Goal: Transaction & Acquisition: Obtain resource

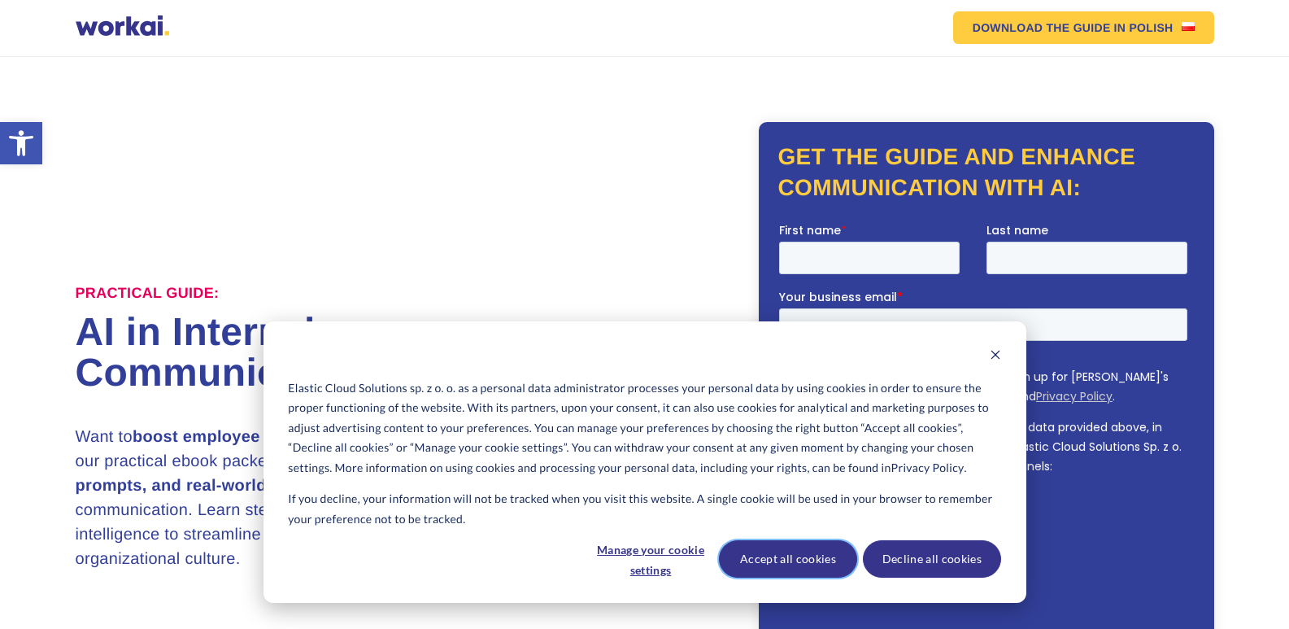
click at [783, 553] on button "Accept all cookies" at bounding box center [788, 558] width 138 height 37
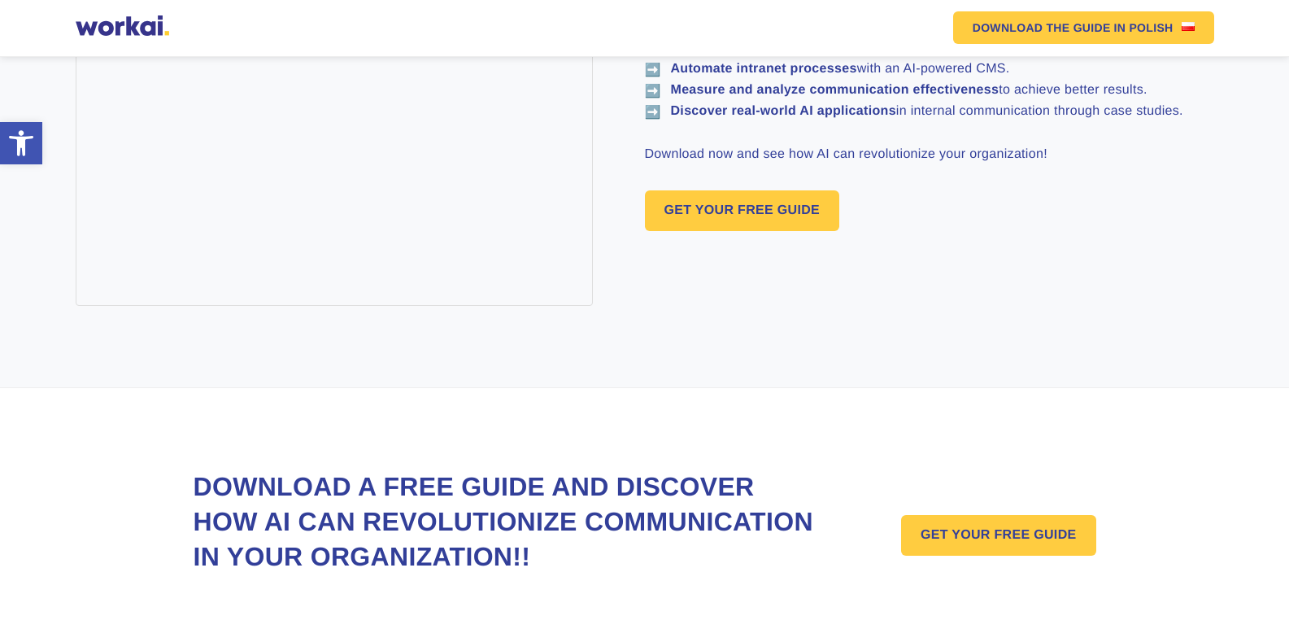
scroll to position [1322, 0]
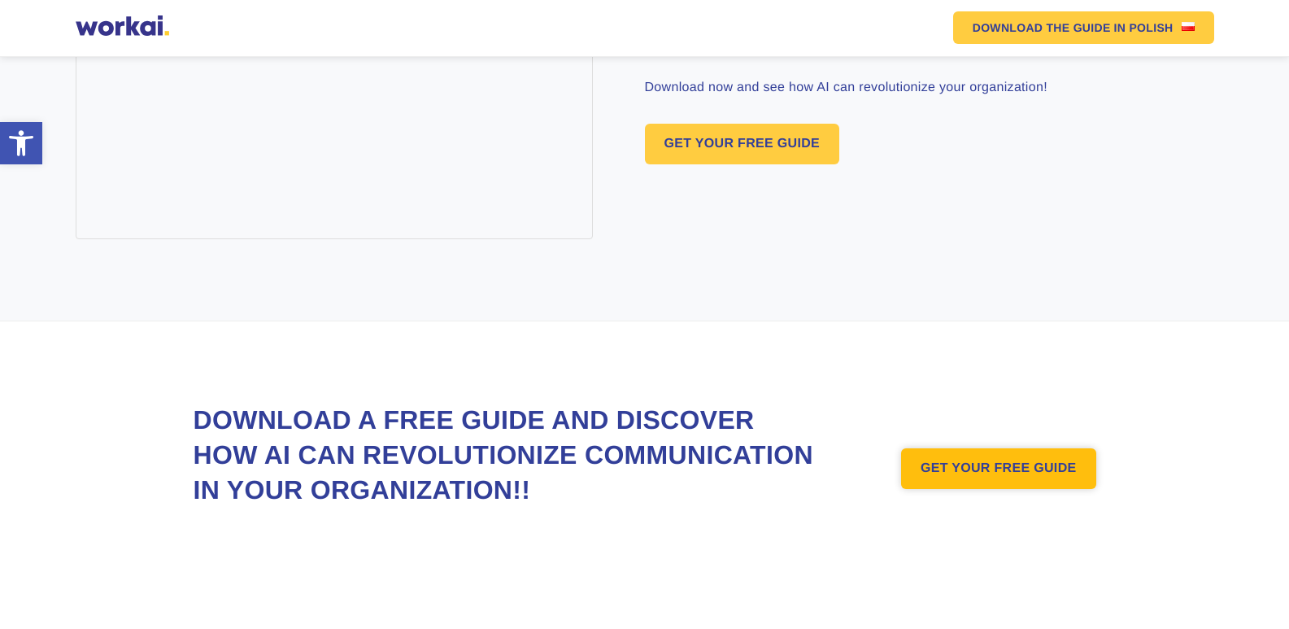
click at [1001, 453] on link "GET YOUR FREE GUIDE" at bounding box center [998, 468] width 195 height 41
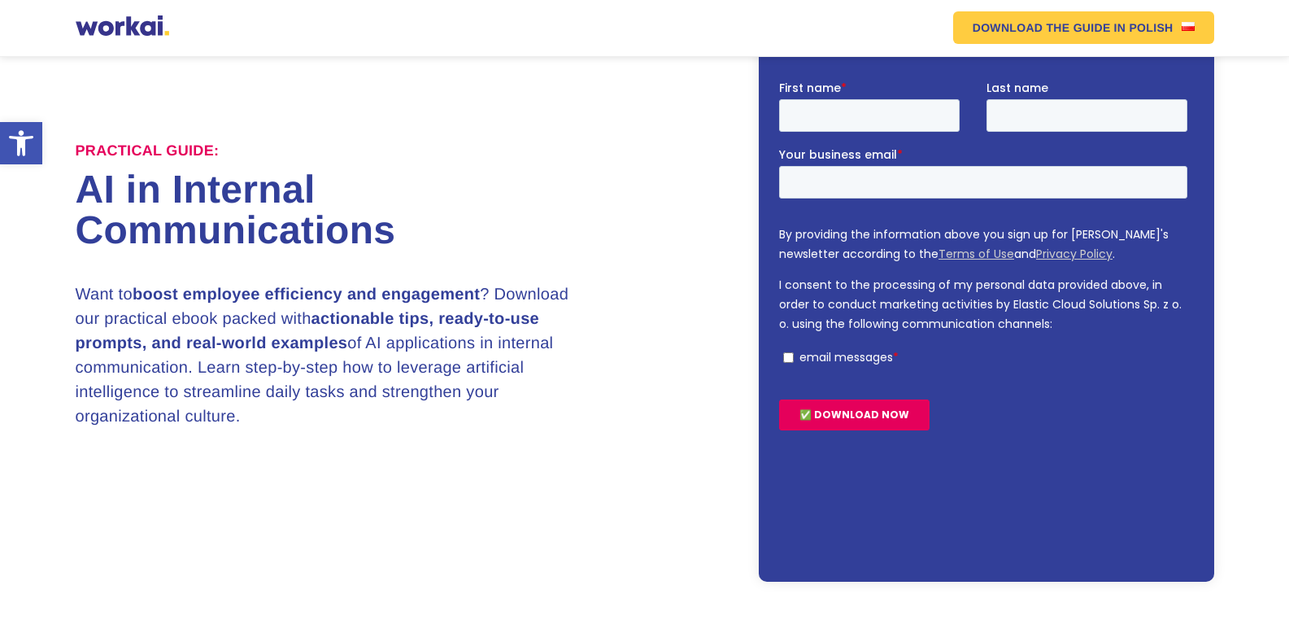
scroll to position [142, 0]
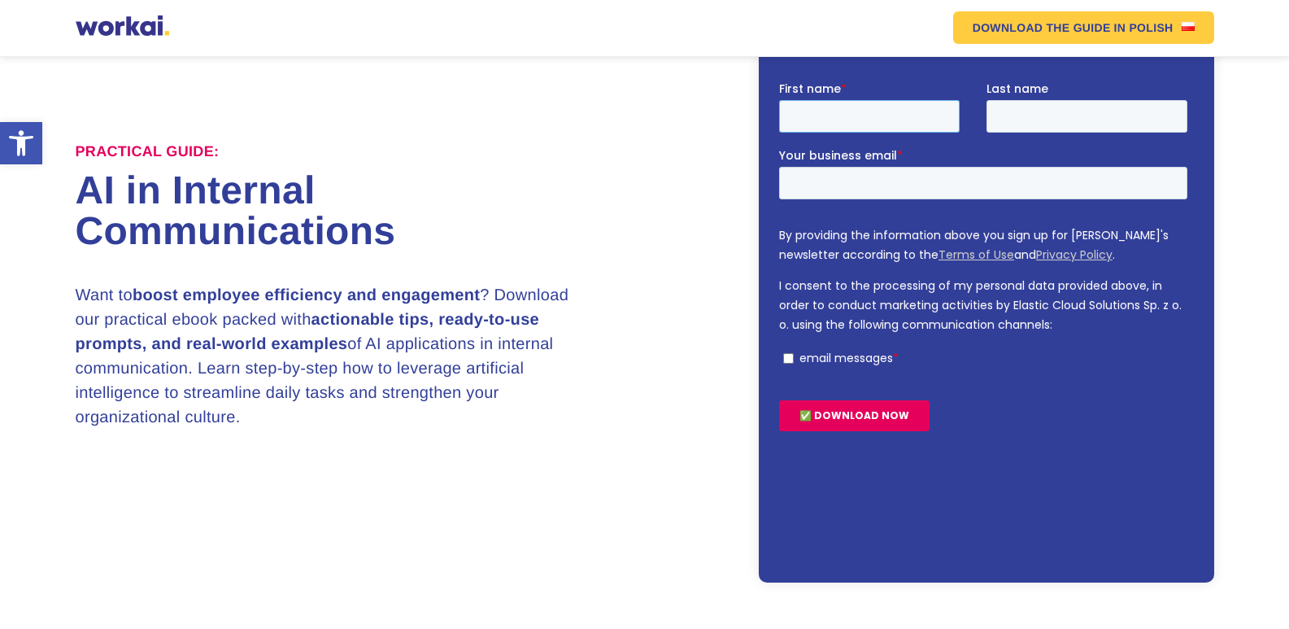
click at [820, 106] on input "First name *" at bounding box center [868, 115] width 181 height 33
type input "Hive"
click at [895, 121] on input "Hive" at bounding box center [868, 115] width 181 height 33
click at [1033, 124] on input "Last name" at bounding box center [1086, 115] width 201 height 33
click at [1018, 123] on input "Last name" at bounding box center [1086, 115] width 201 height 33
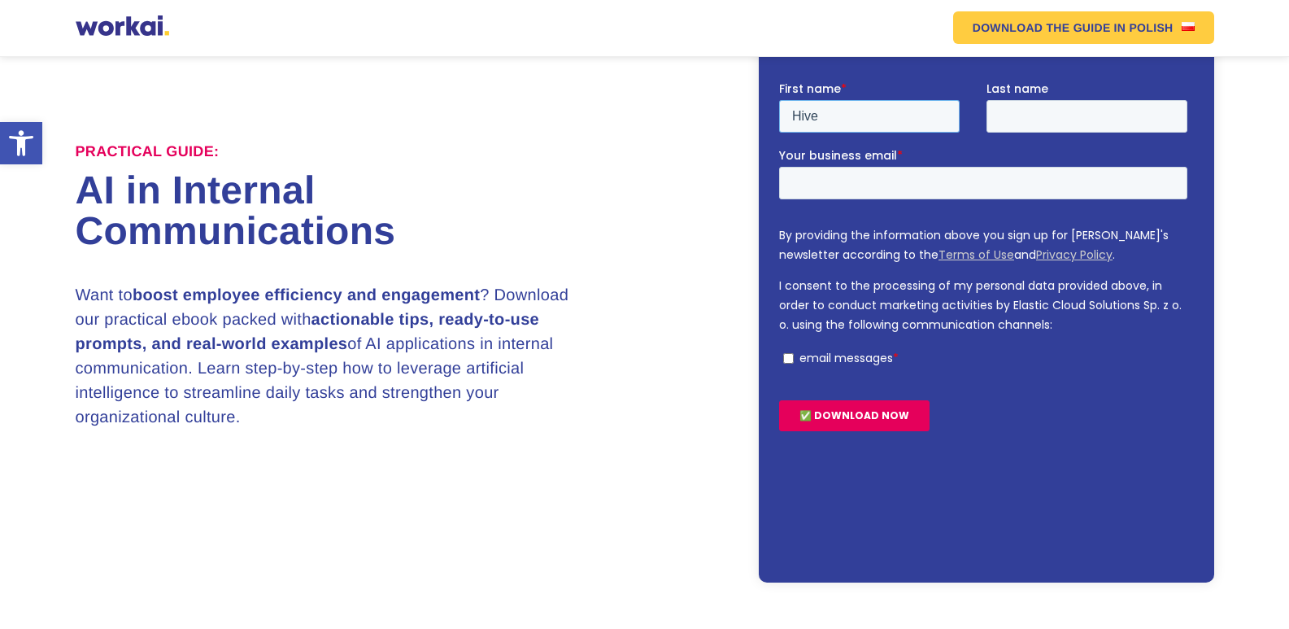
drag, startPoint x: 859, startPoint y: 103, endPoint x: 558, endPoint y: 81, distance: 301.7
click html "First name * Hive Last name Your business email * By providing the information …"
click at [814, 118] on input "First name *" at bounding box center [868, 115] width 181 height 33
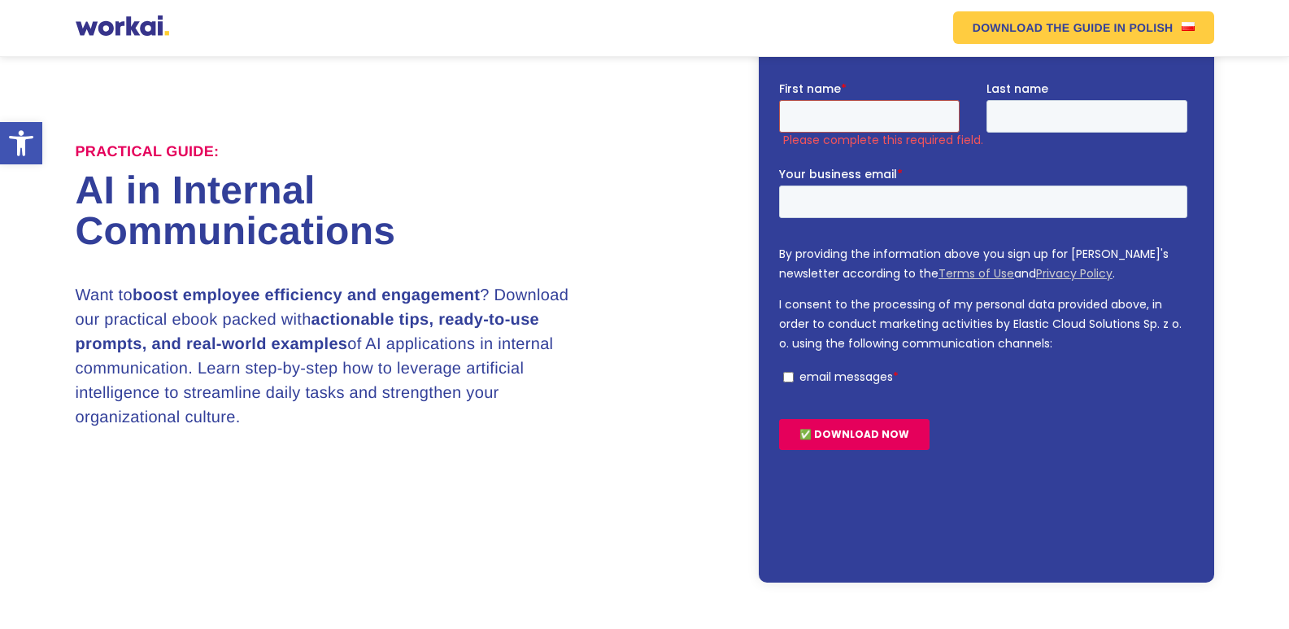
type input "nazeer"
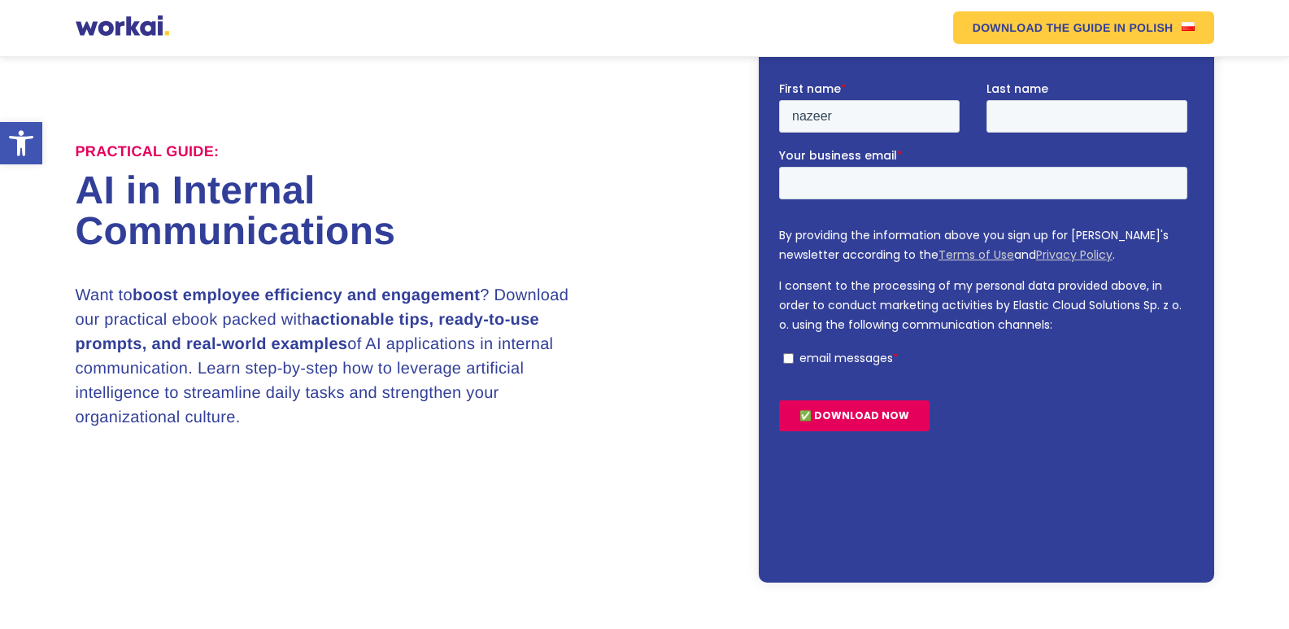
click at [1129, 144] on fieldset "First name * nazeer Last name" at bounding box center [985, 113] width 415 height 67
click at [1125, 125] on input "Last name" at bounding box center [1086, 115] width 201 height 33
click at [999, 110] on input "Last name" at bounding box center [1086, 115] width 201 height 33
type input "fred"
click at [900, 187] on input "Your business email *" at bounding box center [982, 182] width 408 height 33
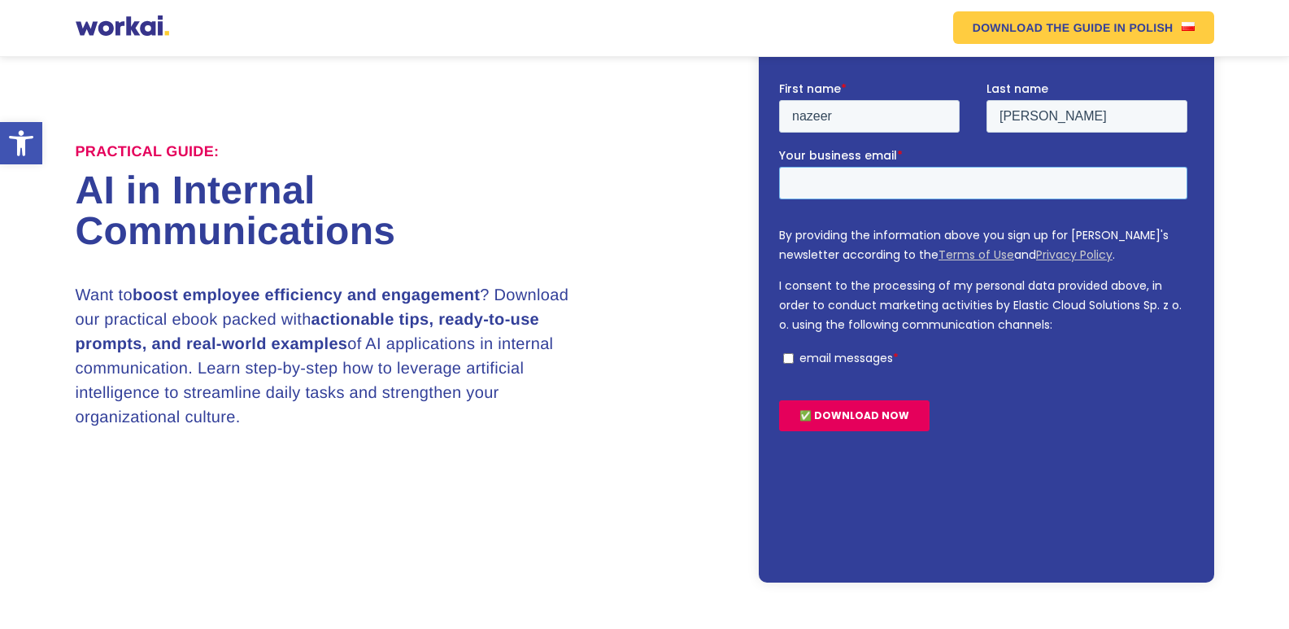
click at [820, 187] on input "Your business email *" at bounding box center [982, 182] width 408 height 33
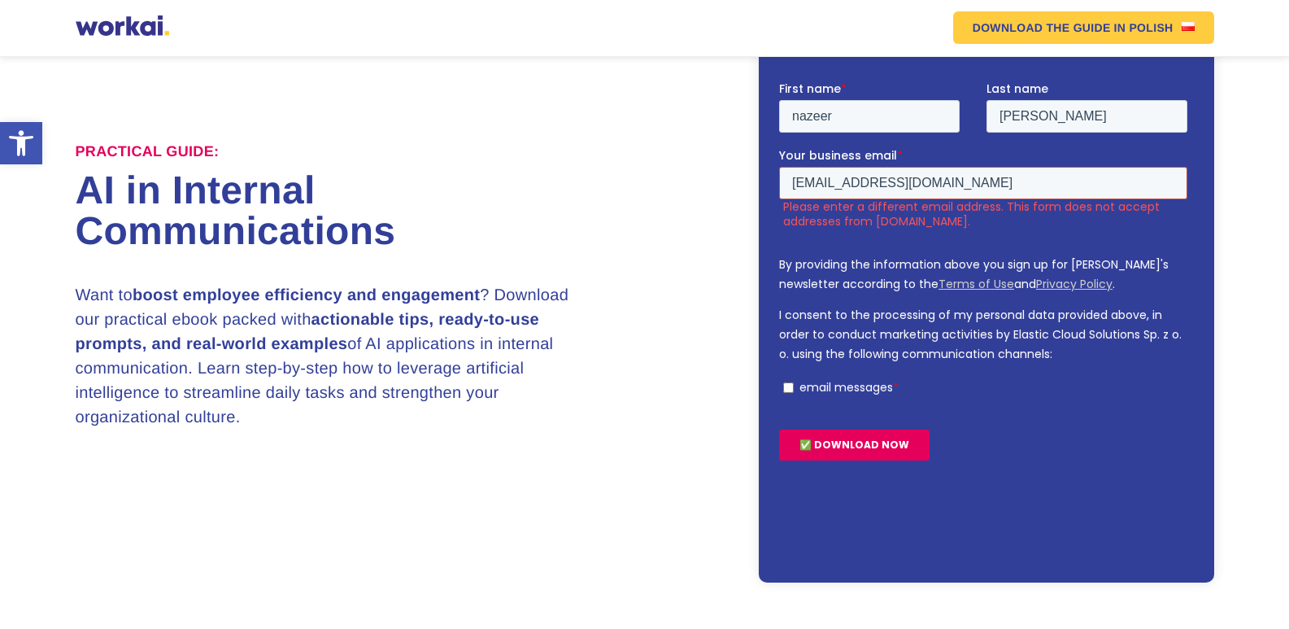
drag, startPoint x: 934, startPoint y: 182, endPoint x: 713, endPoint y: 188, distance: 221.3
click html "First name * nazeer Last name fred Your business email * oustats@gmail.com Plea…"
type input "oustats@gmail.com"
click at [884, 442] on input "✅ DOWNLOAD NOW" at bounding box center [853, 444] width 150 height 31
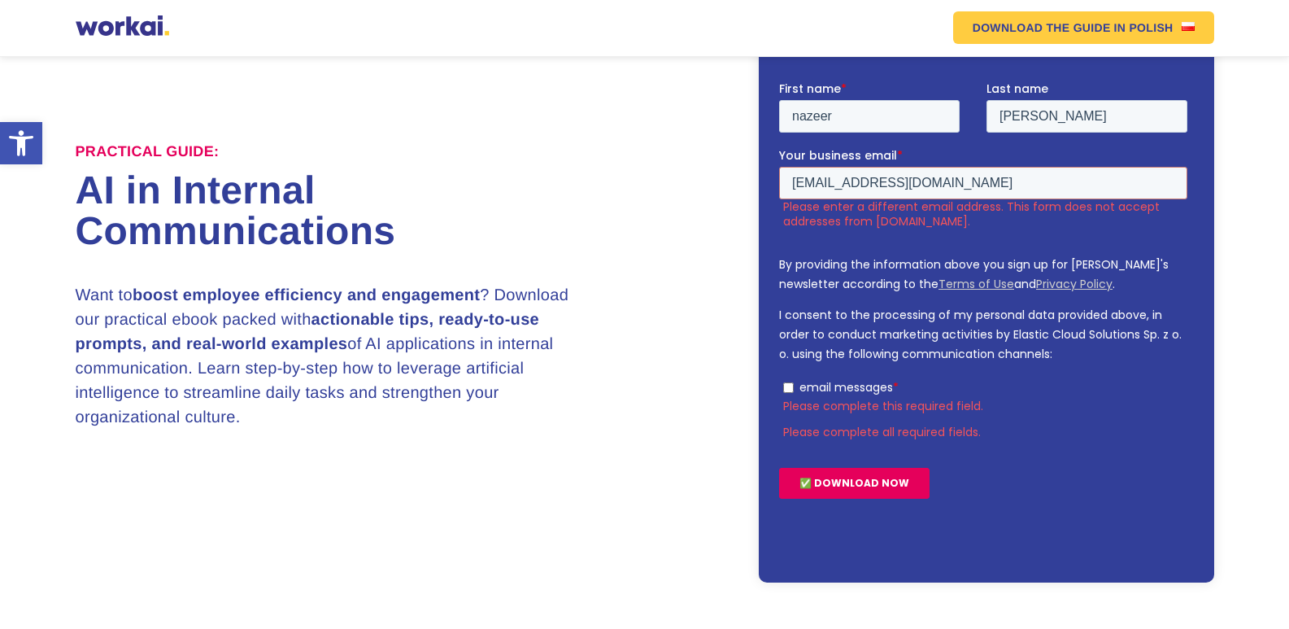
click at [789, 389] on input "email messages *" at bounding box center [787, 386] width 11 height 11
checkbox input "true"
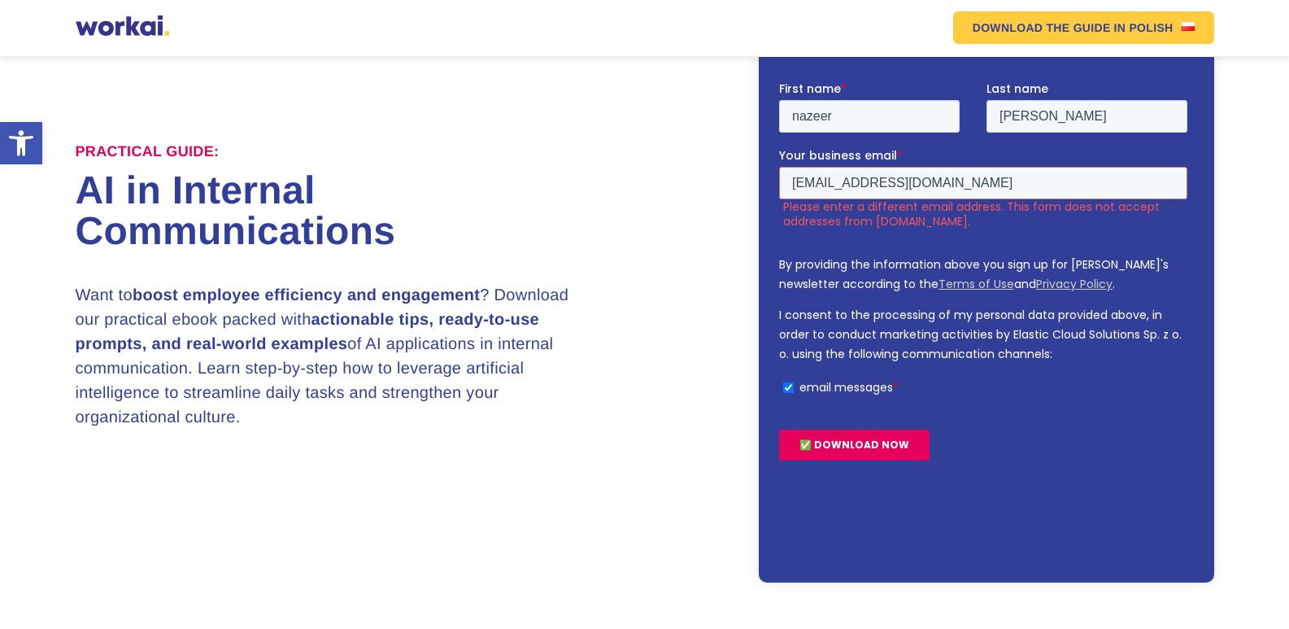
click at [880, 452] on input "✅ DOWNLOAD NOW" at bounding box center [853, 444] width 150 height 31
click at [886, 449] on input "✅ DOWNLOAD NOW" at bounding box center [853, 444] width 150 height 31
click at [868, 185] on input "oustats@gmail.com" at bounding box center [982, 182] width 408 height 33
drag, startPoint x: 878, startPoint y: 181, endPoint x: 847, endPoint y: 185, distance: 32.0
click at [847, 185] on input "oustats@gmail.com" at bounding box center [982, 182] width 408 height 33
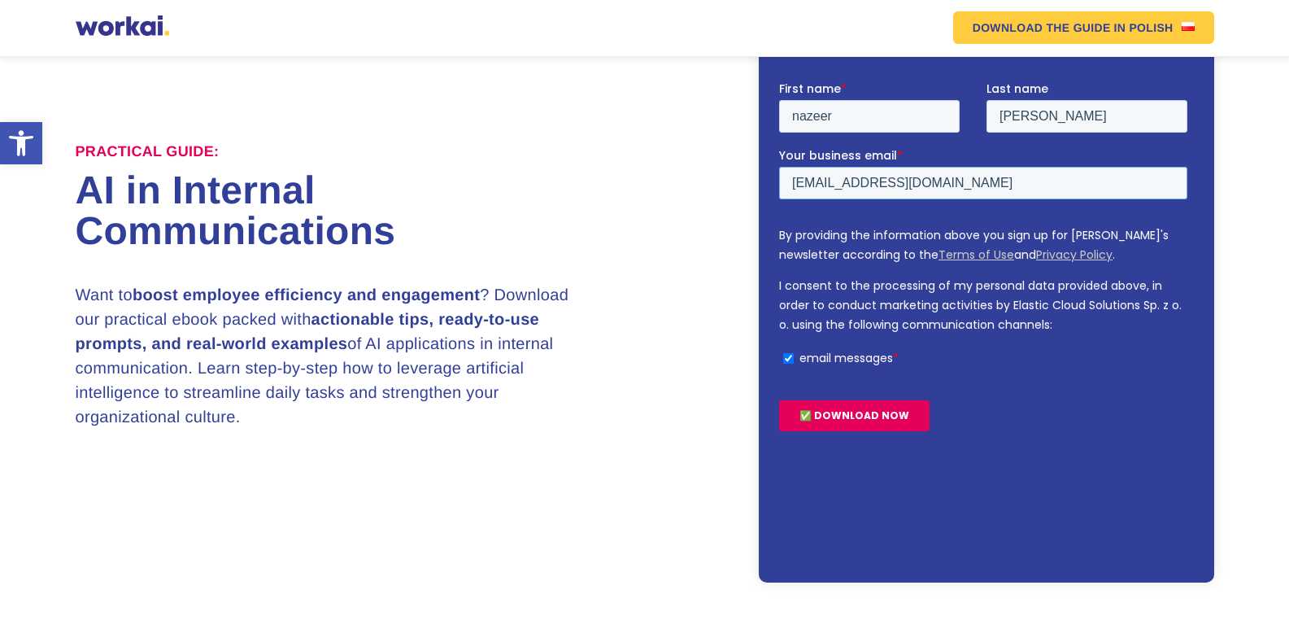
type input "oustats@utm.ac.mu"
click at [888, 416] on input "✅ DOWNLOAD NOW" at bounding box center [853, 414] width 150 height 31
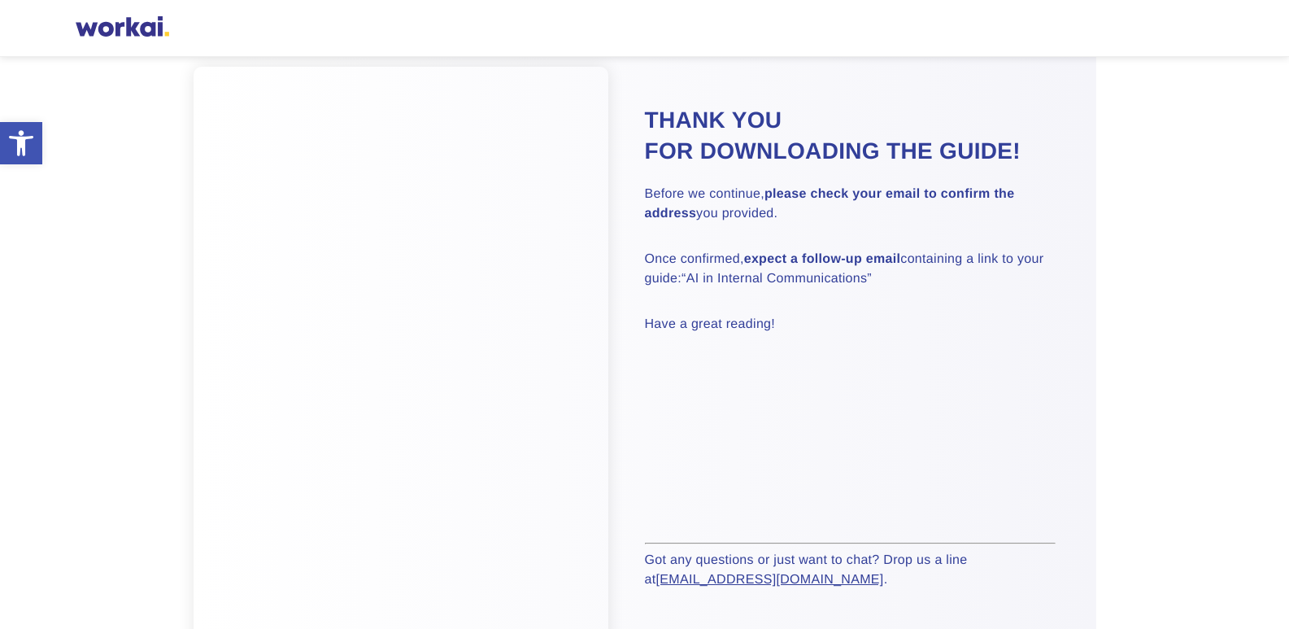
scroll to position [325, 0]
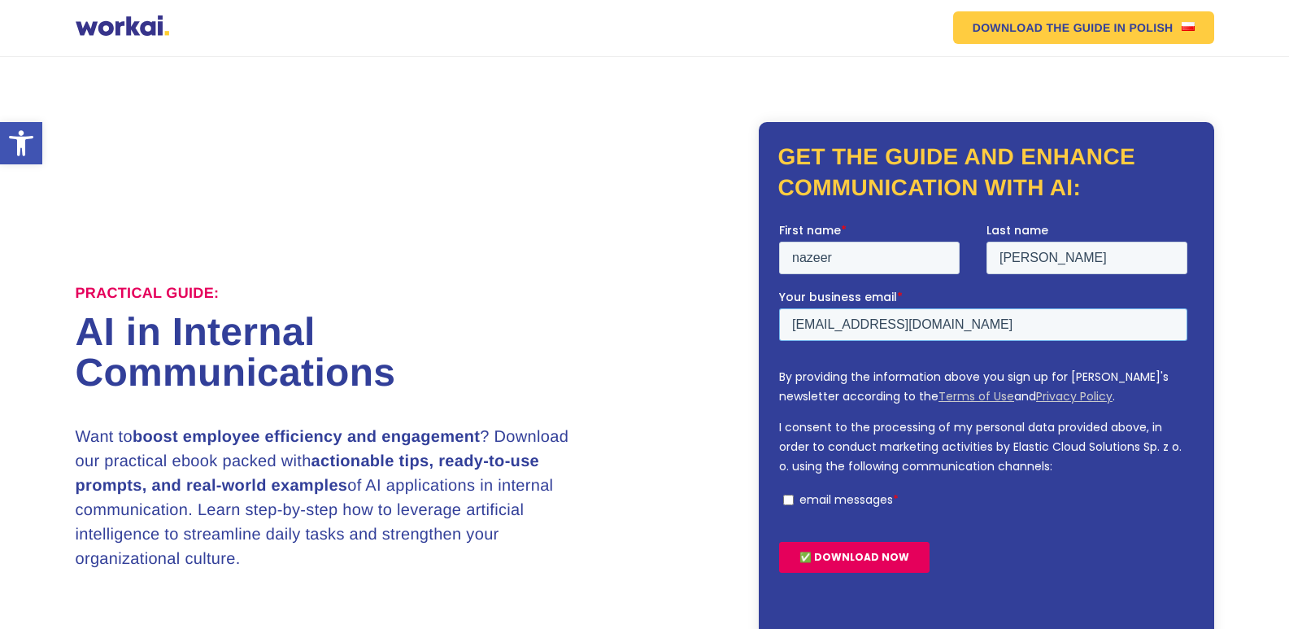
drag, startPoint x: 831, startPoint y: 325, endPoint x: 1427, endPoint y: 351, distance: 596.8
click html "First name * nazeer Last name fred Your business email * oustats@utm.ac.mu By p…"
click at [865, 324] on input "jsowdagur@utm.ac.mu" at bounding box center [982, 323] width 408 height 33
type input "jsowdagur@umail.utm.ac.mu"
click at [853, 555] on input "✅ DOWNLOAD NOW" at bounding box center [853, 556] width 150 height 31
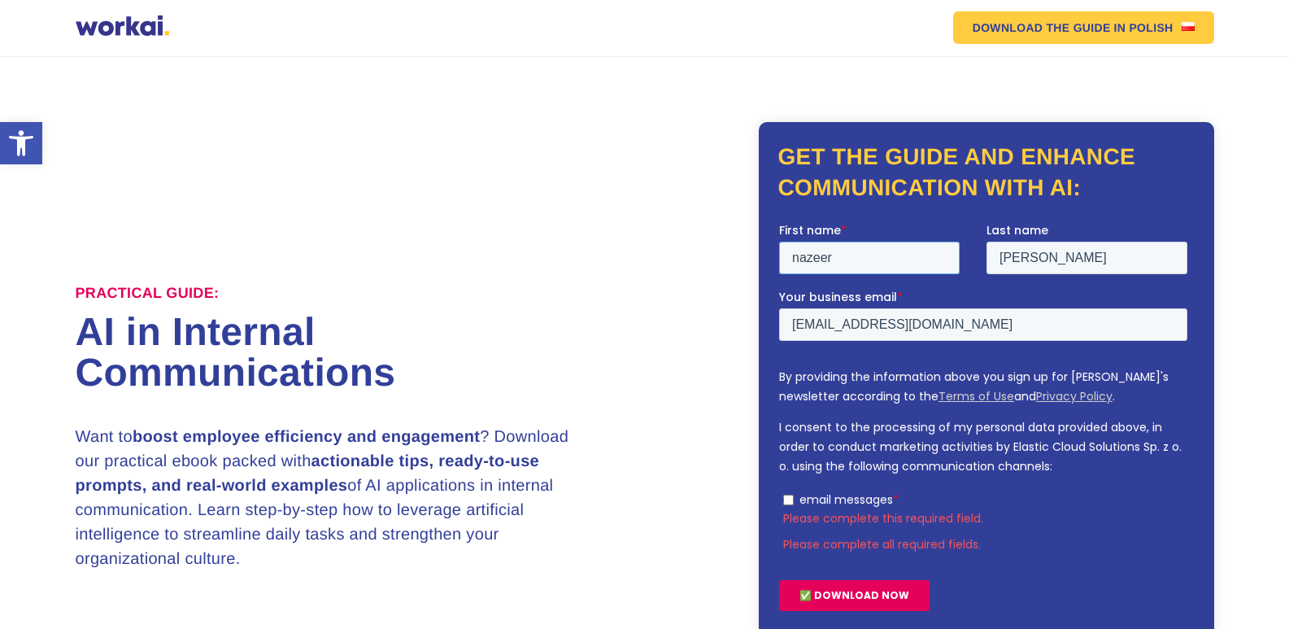
click at [864, 259] on input "nazeer" at bounding box center [868, 257] width 181 height 33
click at [1061, 255] on input "fred" at bounding box center [1086, 257] width 201 height 33
click at [795, 493] on label "email messages *" at bounding box center [984, 498] width 404 height 15
click at [793, 494] on input "email messages *" at bounding box center [787, 499] width 11 height 11
checkbox input "true"
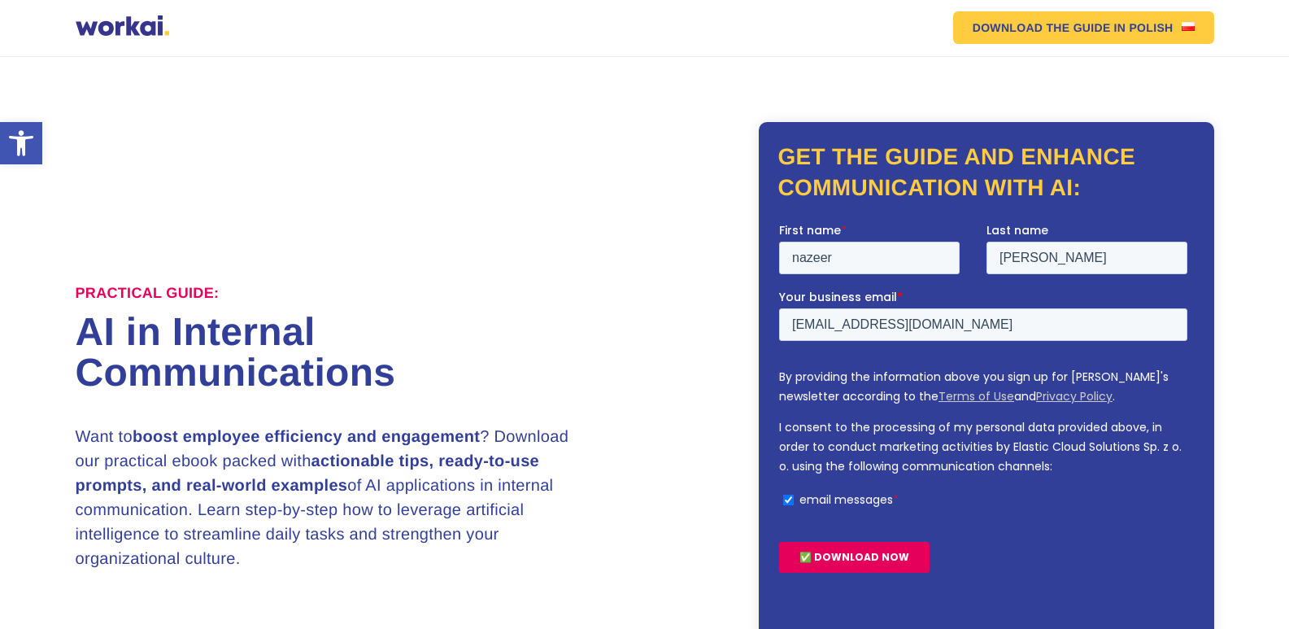
drag, startPoint x: 858, startPoint y: 555, endPoint x: 924, endPoint y: 564, distance: 66.6
click at [859, 555] on input "✅ DOWNLOAD NOW" at bounding box center [853, 556] width 150 height 31
